Goal: Information Seeking & Learning: Learn about a topic

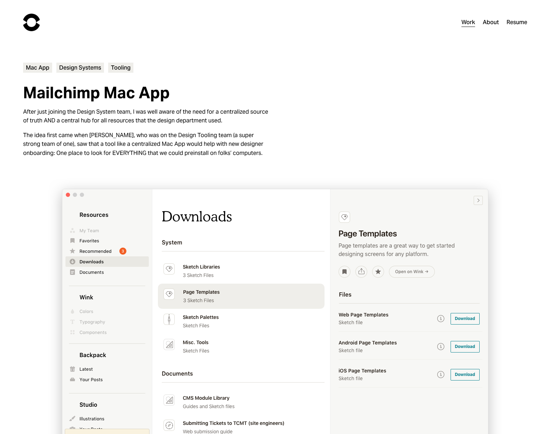
click at [32, 22] on img at bounding box center [31, 22] width 17 height 17
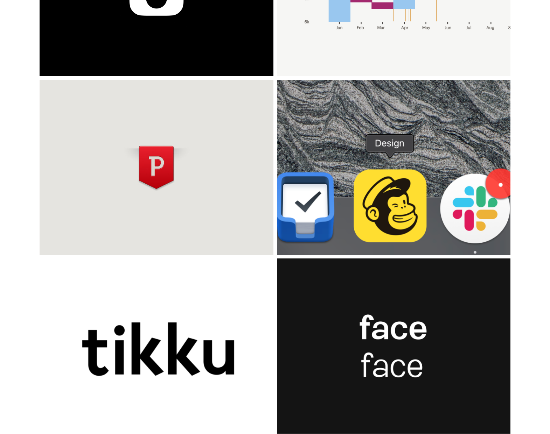
scroll to position [359, 0]
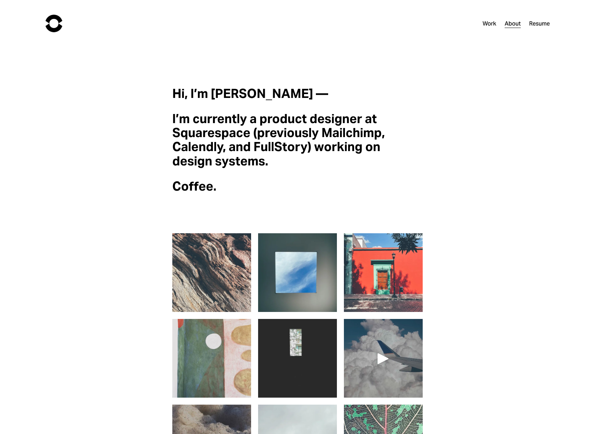
click at [207, 268] on img at bounding box center [211, 272] width 79 height 79
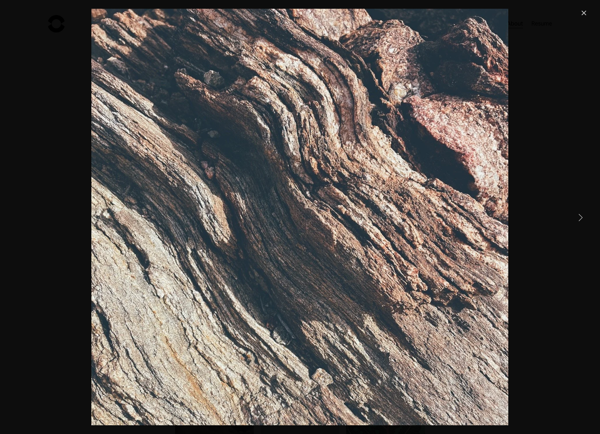
click at [580, 12] on link "Close" at bounding box center [584, 13] width 8 height 8
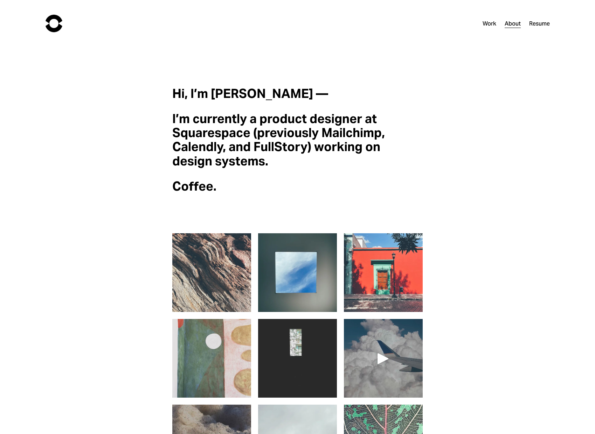
click at [363, 282] on img at bounding box center [383, 273] width 79 height 90
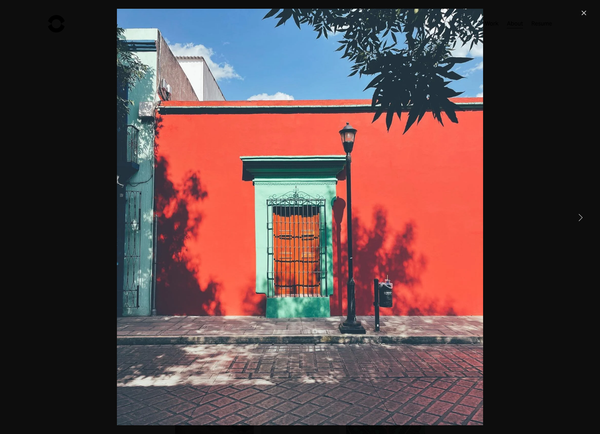
click at [520, 222] on div "Gallery" at bounding box center [300, 217] width 576 height 417
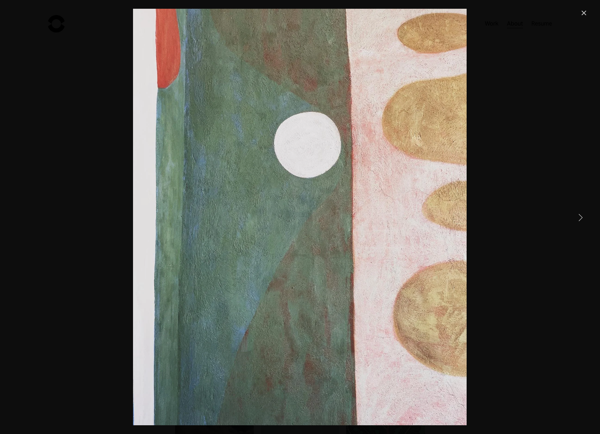
click at [542, 165] on div "Gallery" at bounding box center [300, 217] width 576 height 417
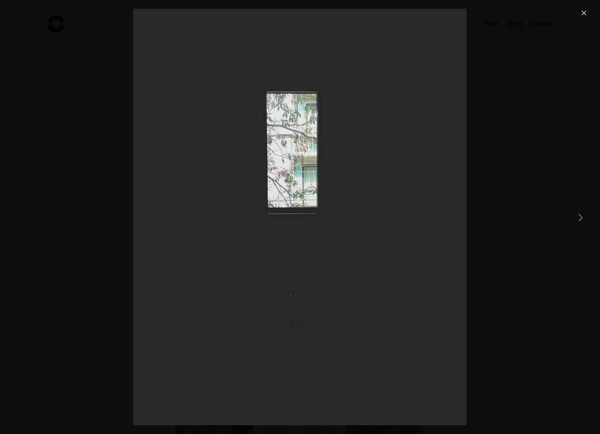
click at [583, 13] on link "Close" at bounding box center [584, 13] width 8 height 8
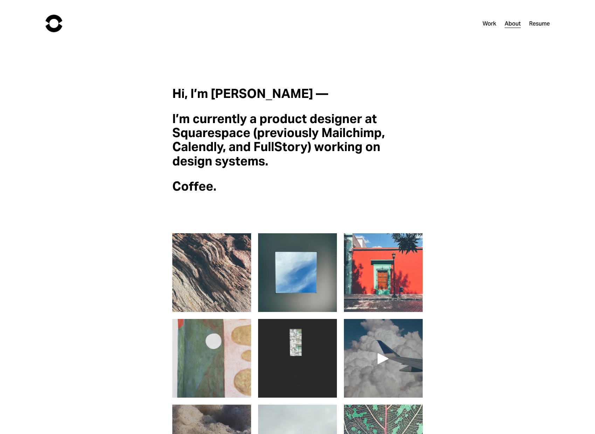
click at [491, 23] on link "Work" at bounding box center [489, 24] width 14 height 10
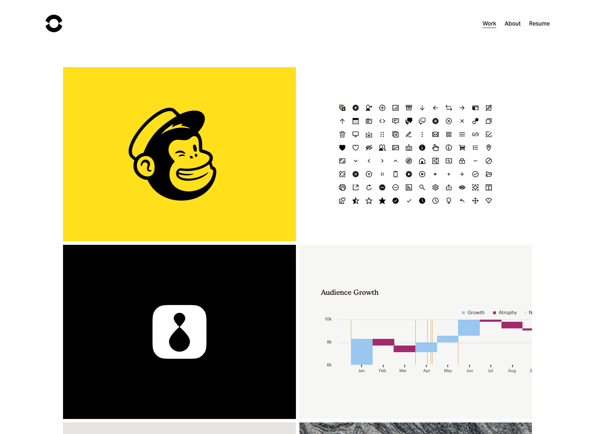
click at [159, 157] on h3 "1 Click Automations" at bounding box center [179, 154] width 200 height 15
click at [402, 163] on div "Mailchimp Icon Refresh" at bounding box center [415, 154] width 232 height 174
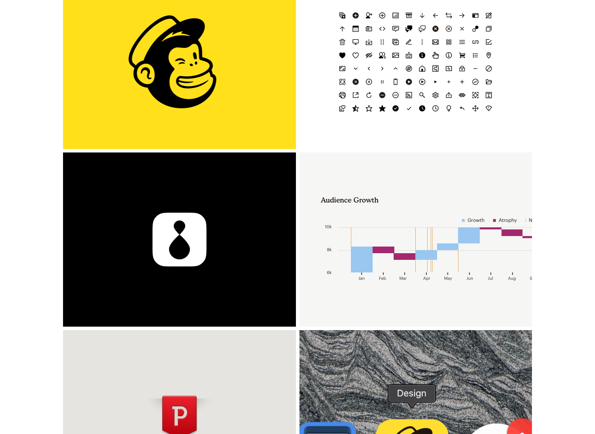
scroll to position [221, 0]
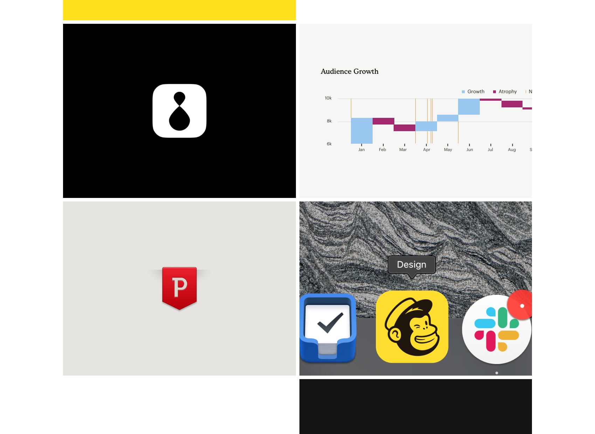
click at [369, 131] on div "Mailchimp Data Viz" at bounding box center [415, 111] width 232 height 174
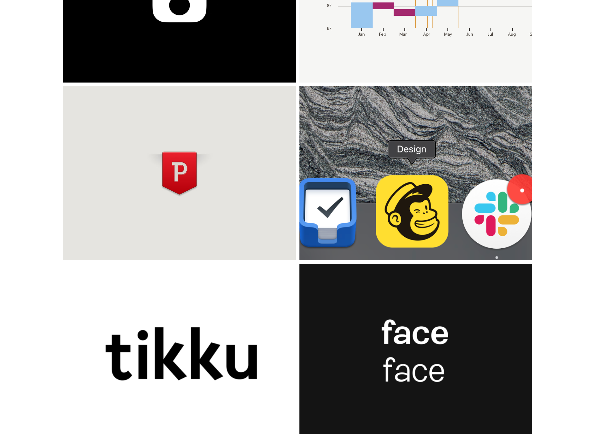
scroll to position [360, 0]
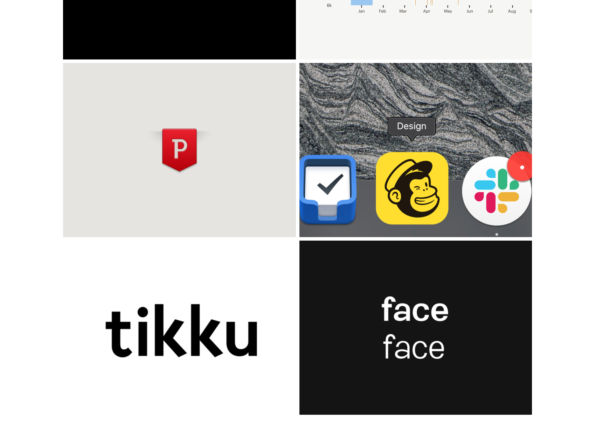
click at [392, 295] on div "Misc." at bounding box center [415, 328] width 232 height 174
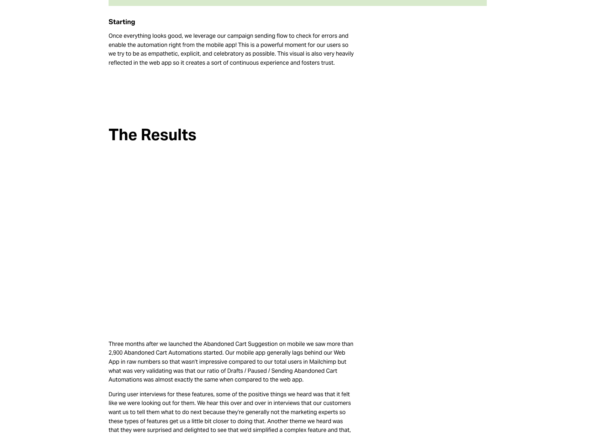
scroll to position [2506, 0]
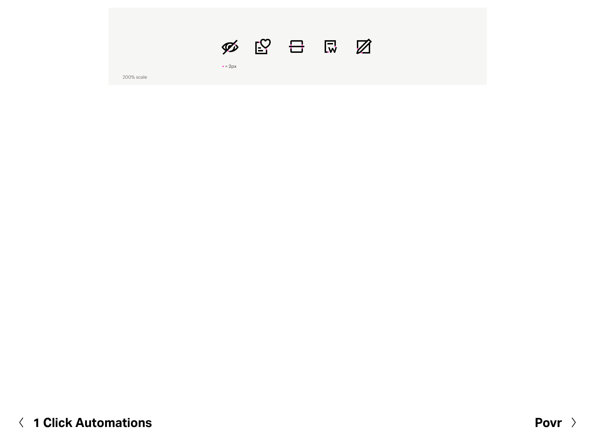
scroll to position [667, 0]
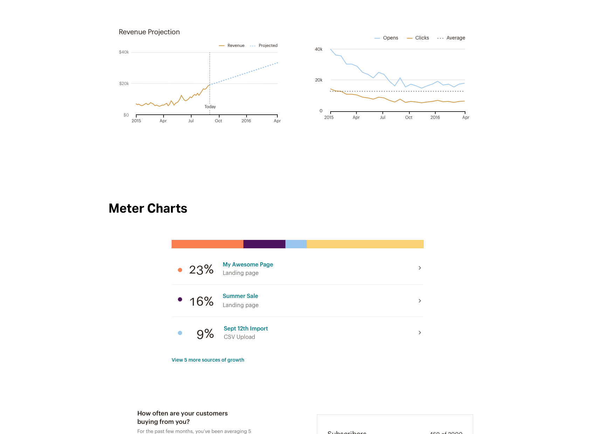
scroll to position [2191, 0]
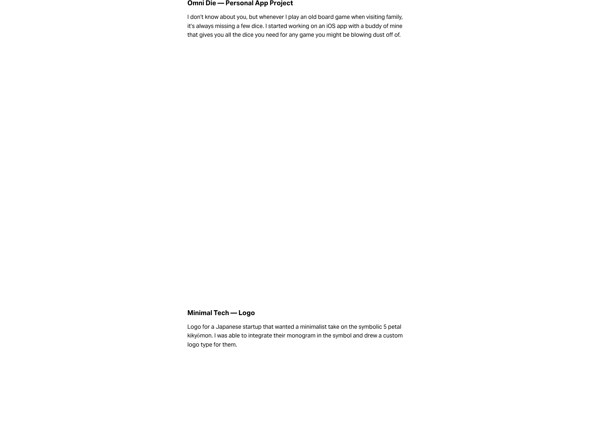
scroll to position [1141, 0]
